Goal: Task Accomplishment & Management: Use online tool/utility

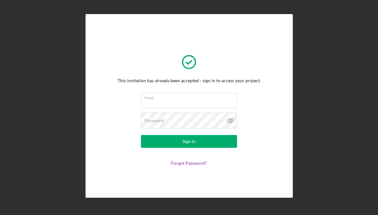
click at [151, 100] on label "Email" at bounding box center [190, 96] width 92 height 7
click at [151, 102] on input "Email" at bounding box center [189, 100] width 96 height 15
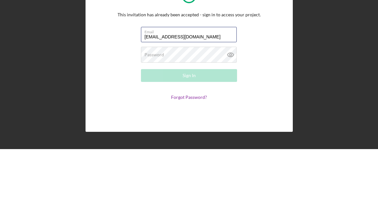
type input "ataylor@noirwellhealth.com"
click at [153, 118] on label "Password" at bounding box center [154, 120] width 20 height 5
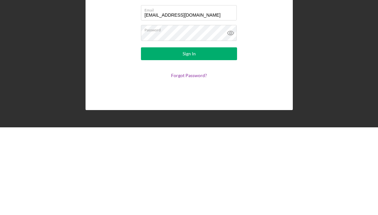
click at [216, 135] on button "Sign In" at bounding box center [189, 141] width 96 height 13
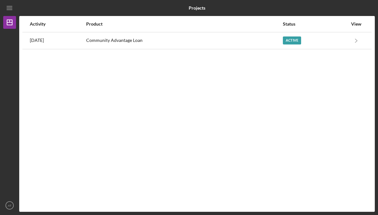
click at [138, 38] on div "Community Advantage Loan" at bounding box center [184, 41] width 196 height 16
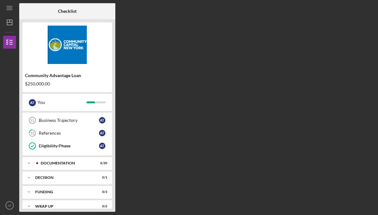
scroll to position [64, 0]
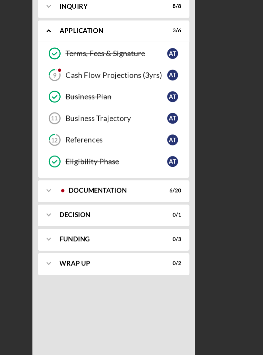
click at [95, 215] on div "Icon/Expander Documentation 6 / 20" at bounding box center [67, 228] width 90 height 13
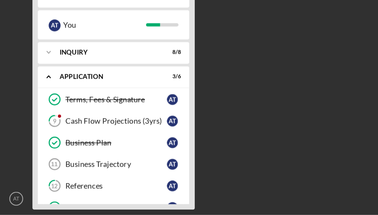
scroll to position [8, 0]
